Goal: Transaction & Acquisition: Obtain resource

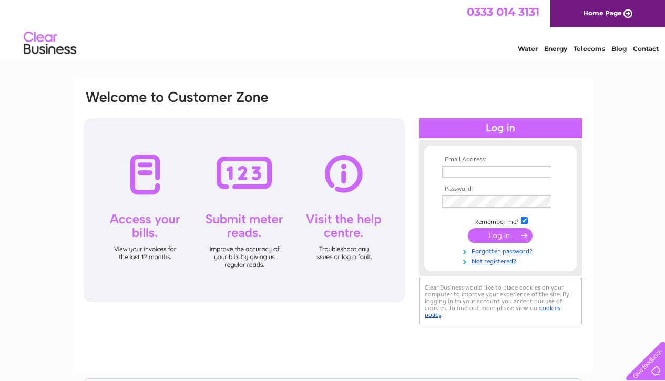
type input "david@woodsidebc.co.uk"
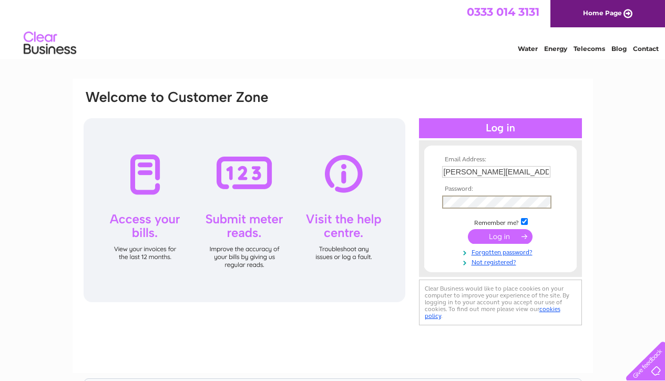
click at [322, 232] on input "submit" at bounding box center [500, 236] width 65 height 15
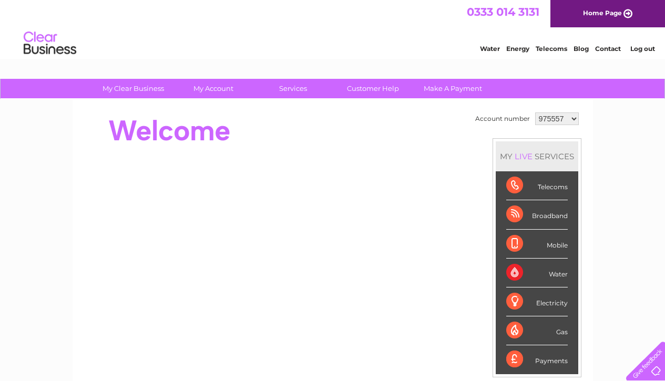
select select "1097593"
click at [212, 88] on link "My Account" at bounding box center [213, 88] width 87 height 19
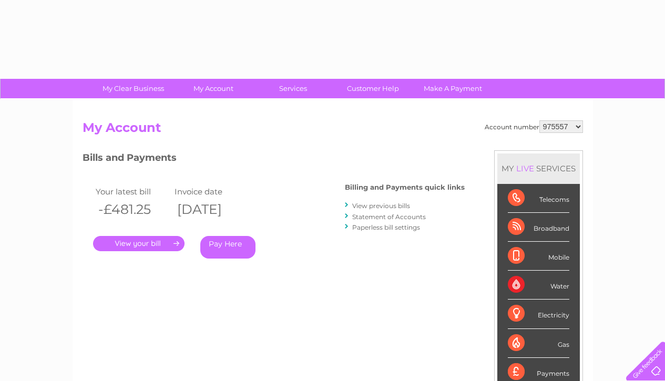
click at [212, 88] on link "My Account" at bounding box center [213, 88] width 87 height 19
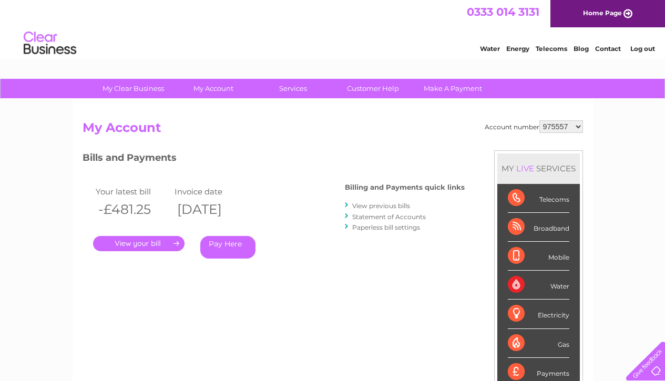
click at [542, 127] on select "975557 983912 1097593" at bounding box center [561, 126] width 44 height 13
select select "983912"
select select "1097593"
click at [159, 242] on link "." at bounding box center [138, 243] width 91 height 15
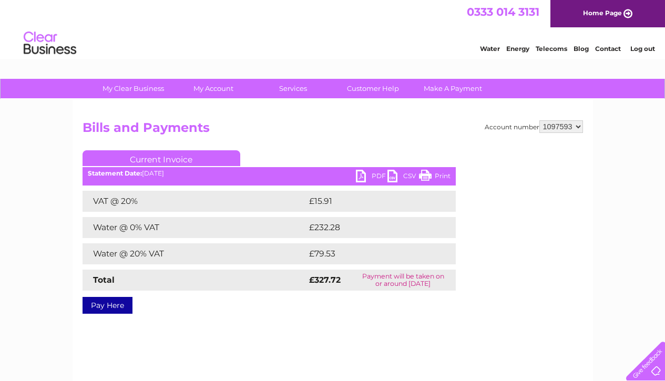
click at [374, 173] on link "PDF" at bounding box center [372, 177] width 32 height 15
